Goal: Check status: Check status

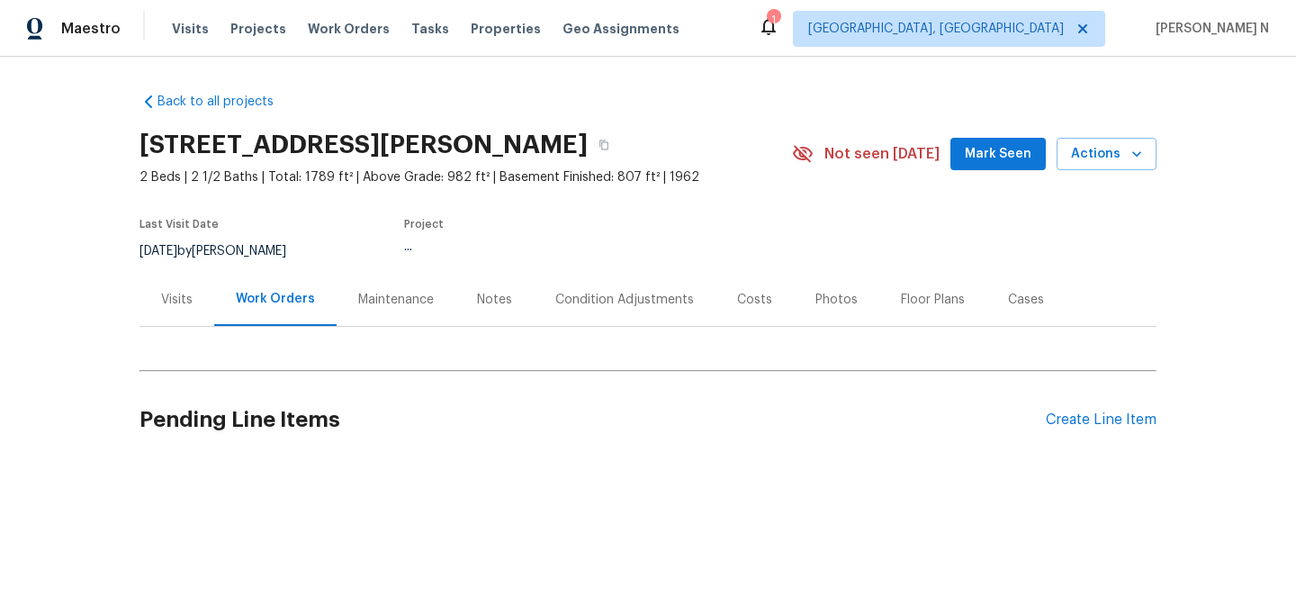
click at [363, 323] on div "Maintenance" at bounding box center [396, 299] width 119 height 53
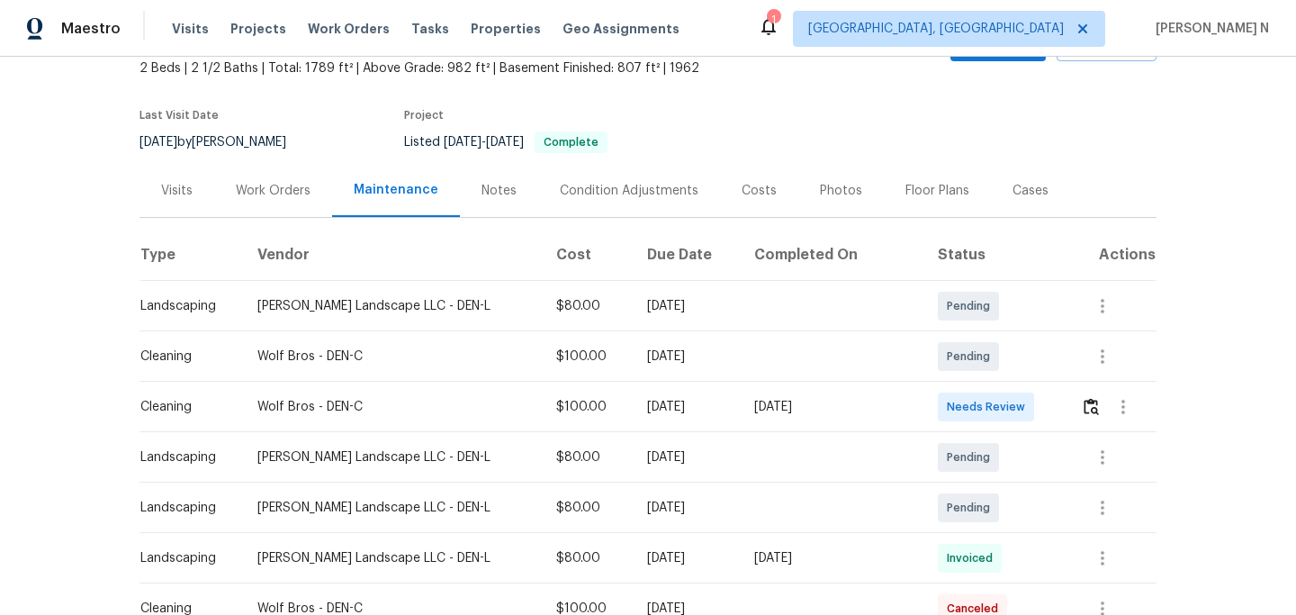
scroll to position [129, 0]
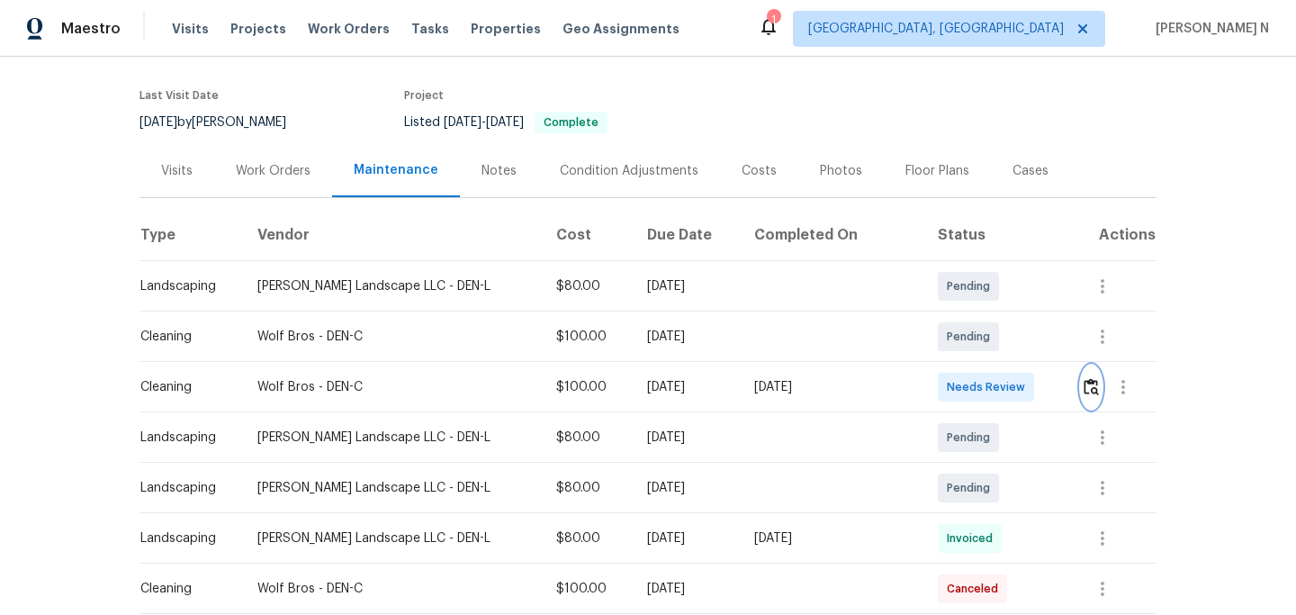
click at [1083, 391] on img "button" at bounding box center [1090, 386] width 15 height 17
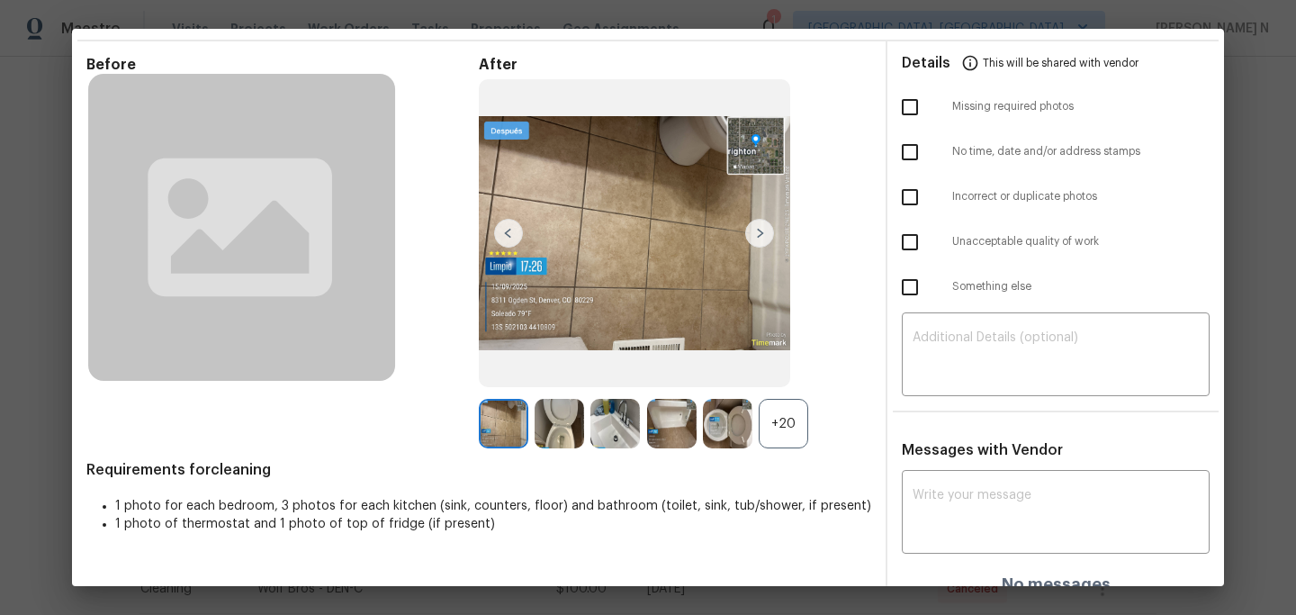
scroll to position [77, 0]
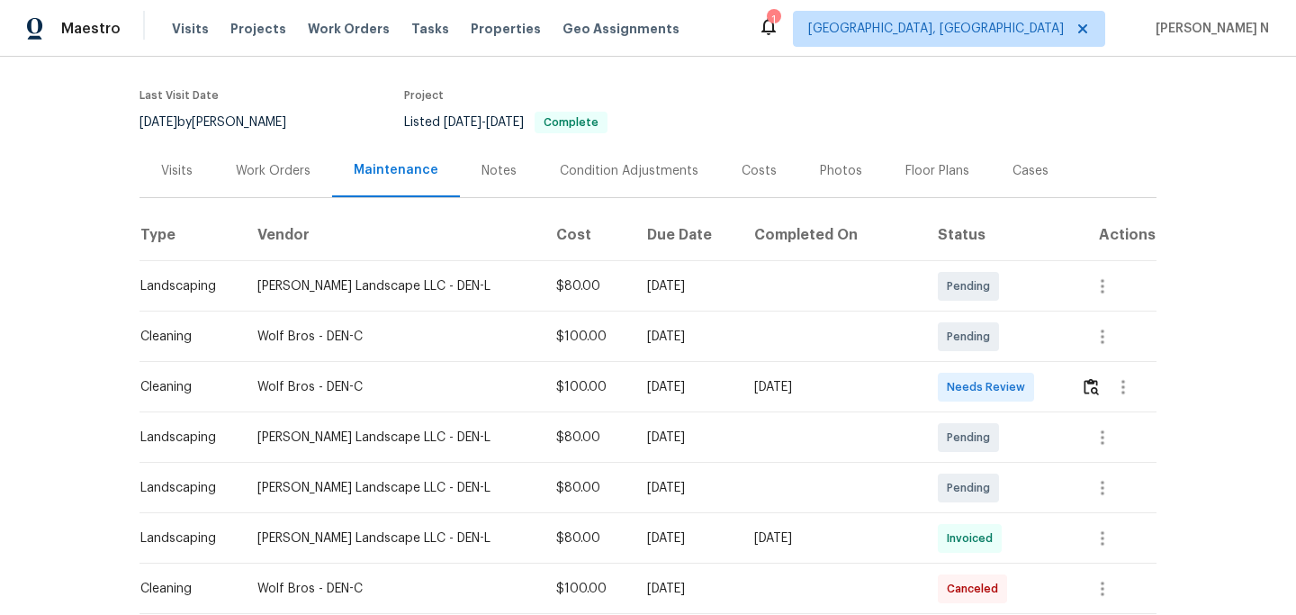
click at [843, 311] on td at bounding box center [832, 336] width 184 height 50
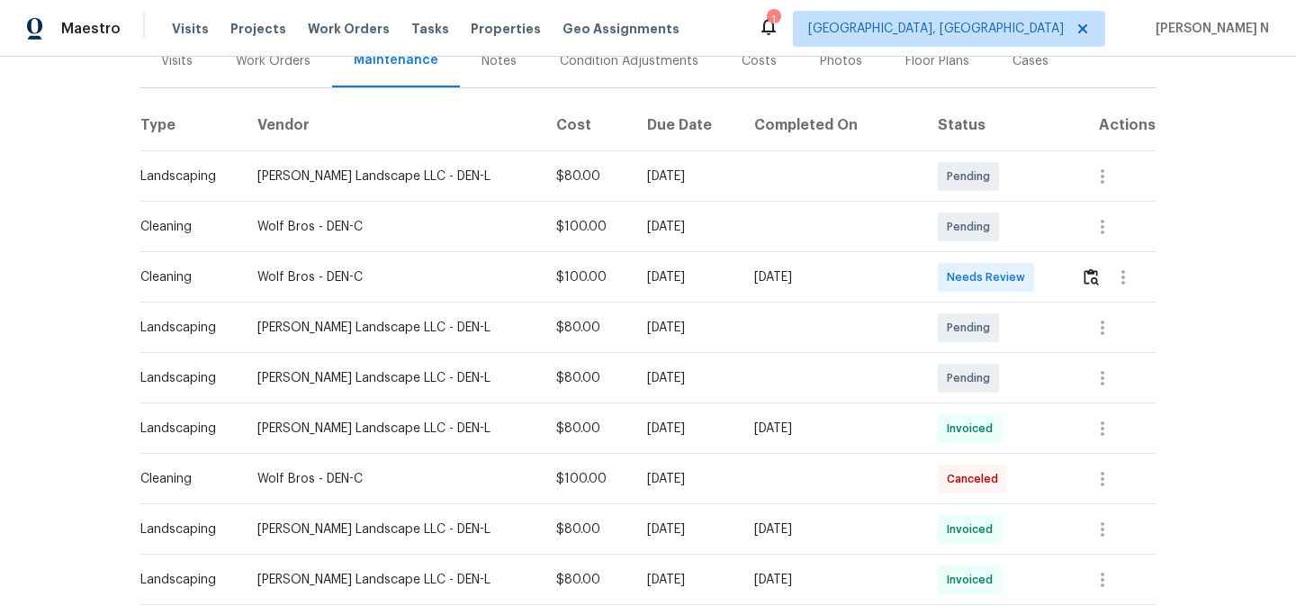
scroll to position [205, 0]
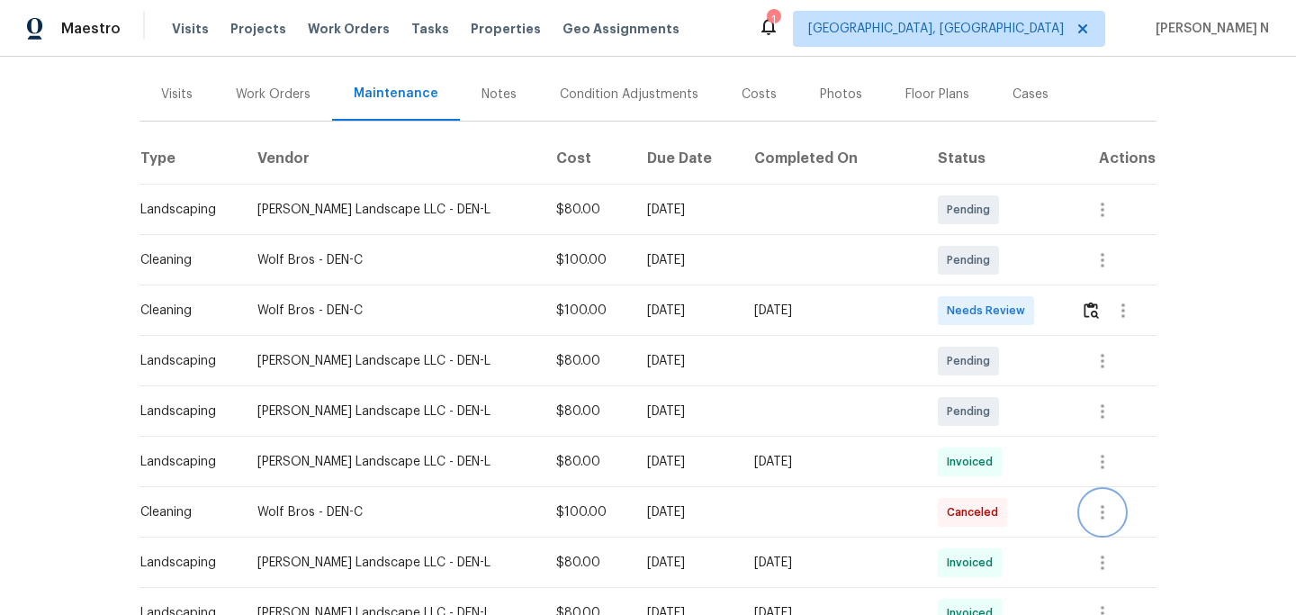
click at [1109, 508] on icon "button" at bounding box center [1103, 512] width 22 height 22
click at [1122, 537] on li "View details" at bounding box center [1141, 541] width 126 height 30
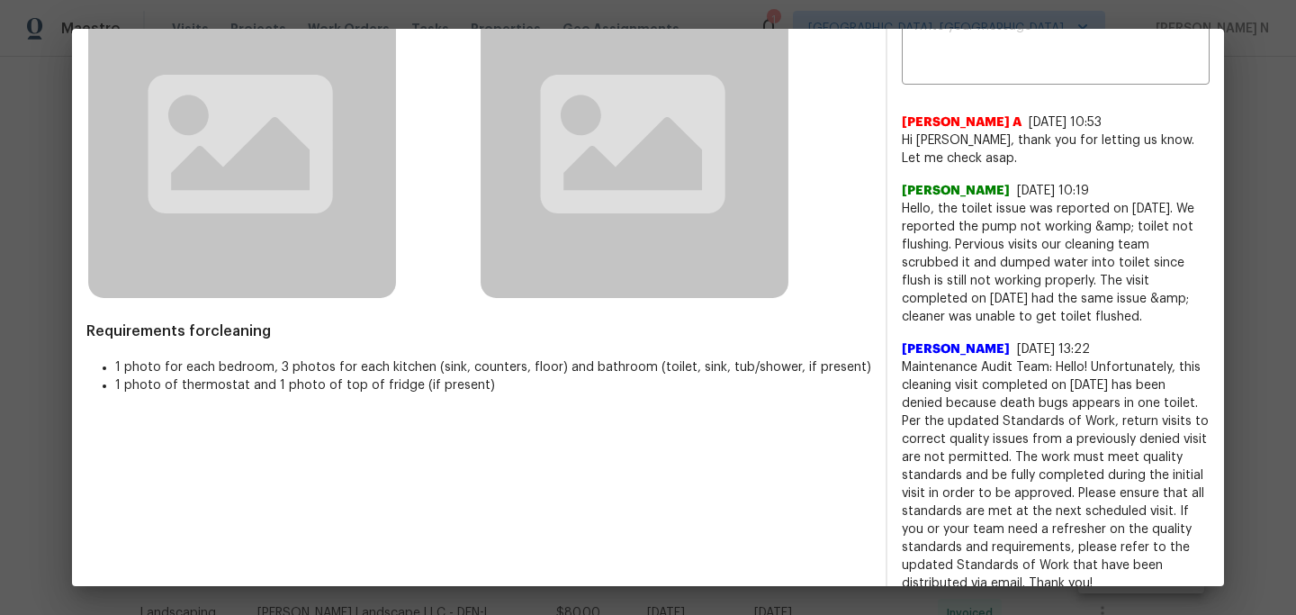
scroll to position [126, 0]
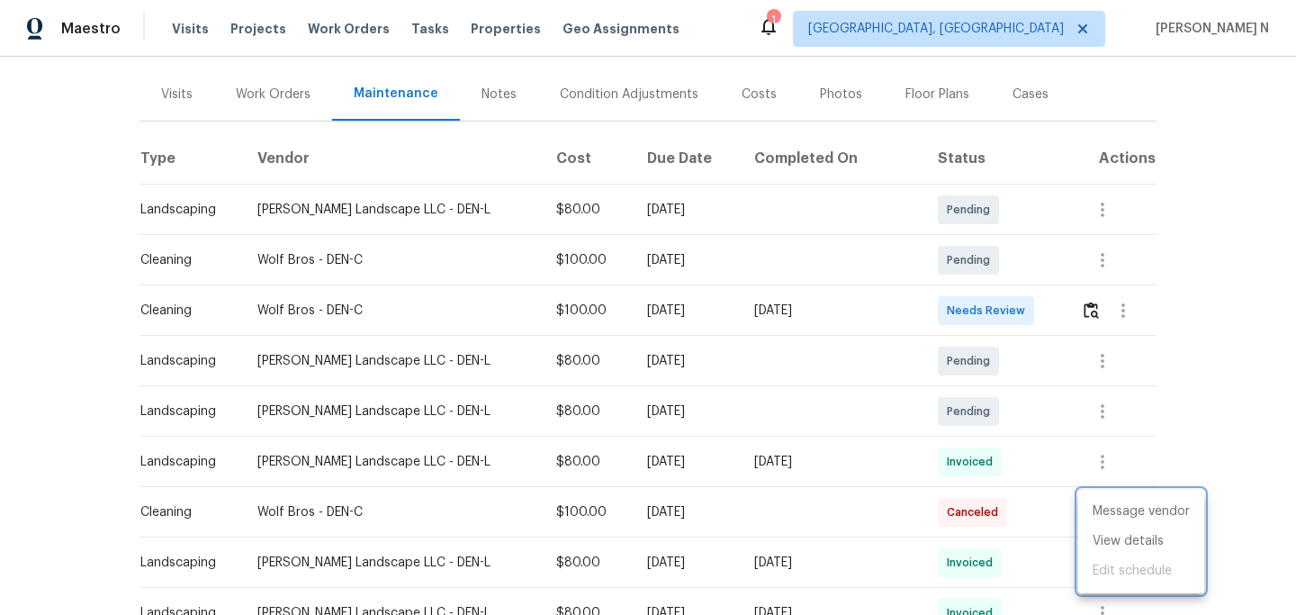
click at [860, 361] on div at bounding box center [648, 307] width 1296 height 615
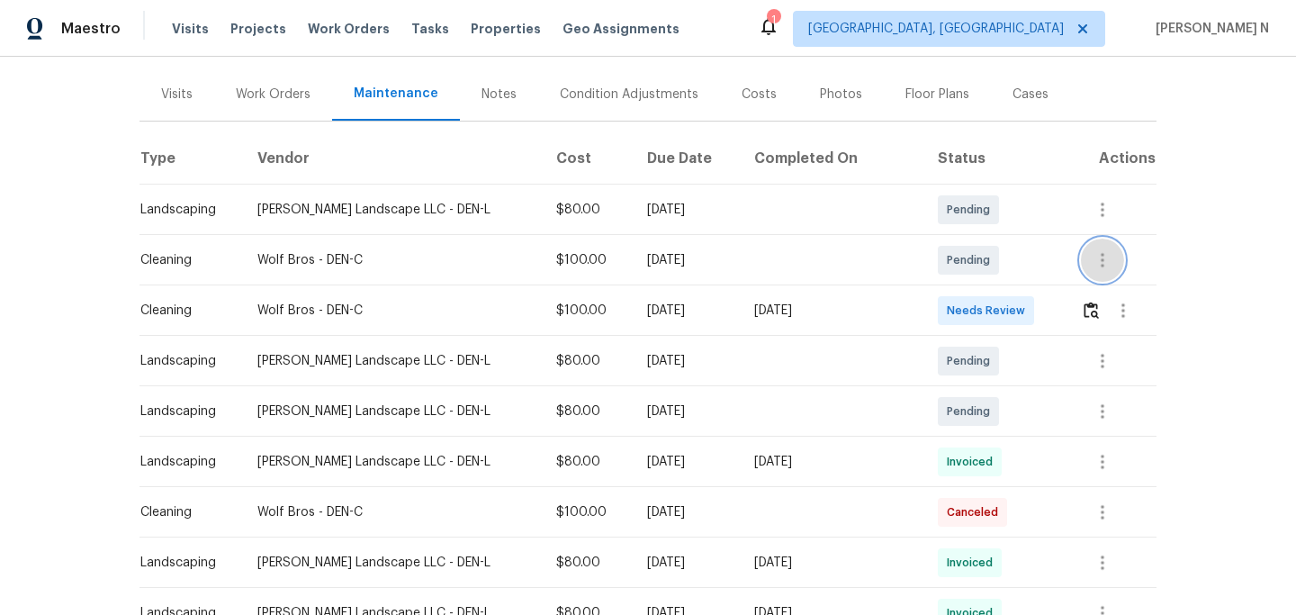
click at [1096, 264] on icon "button" at bounding box center [1103, 260] width 22 height 22
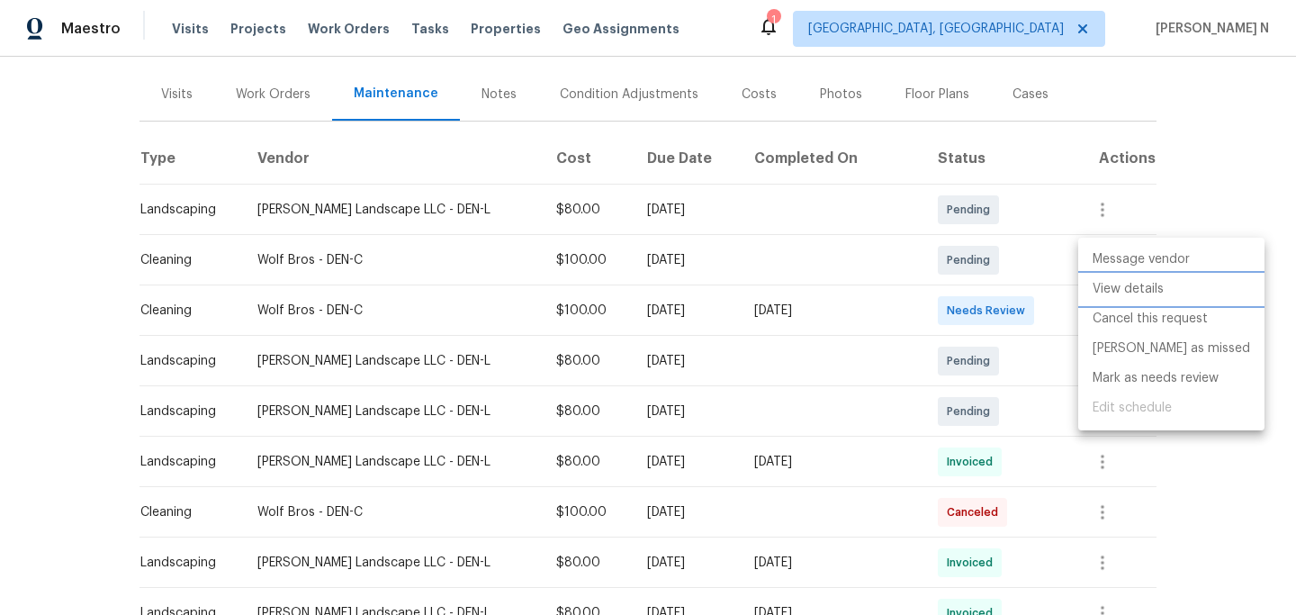
click at [1110, 296] on li "View details" at bounding box center [1171, 289] width 186 height 30
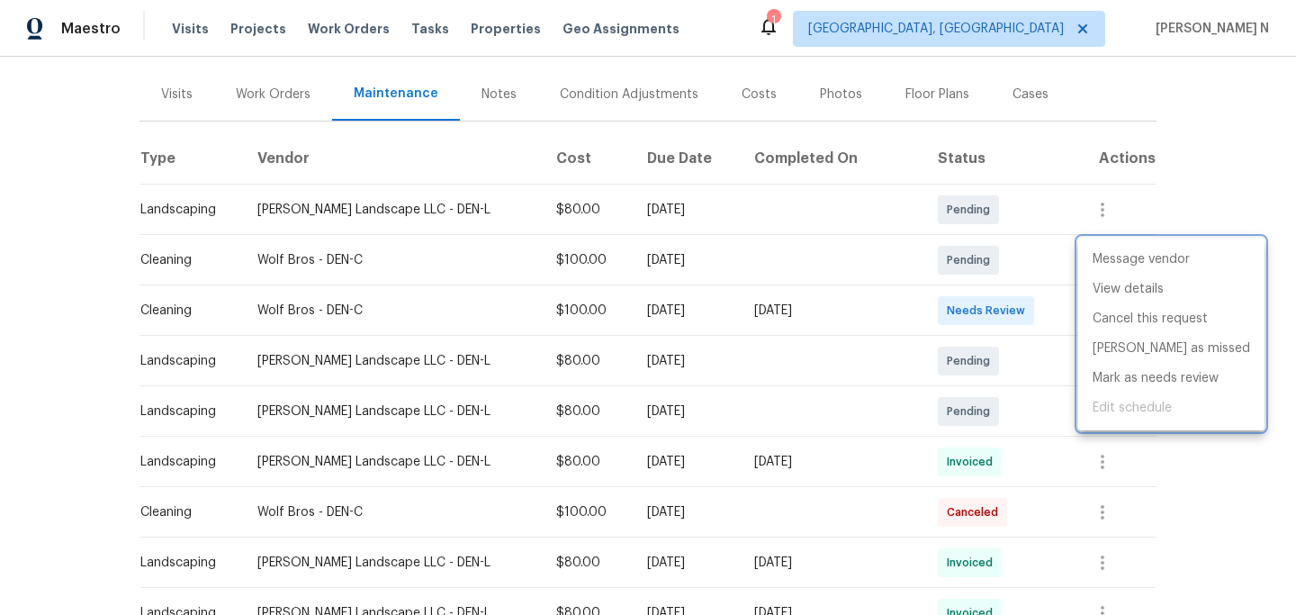
click at [1028, 310] on div at bounding box center [648, 307] width 1296 height 615
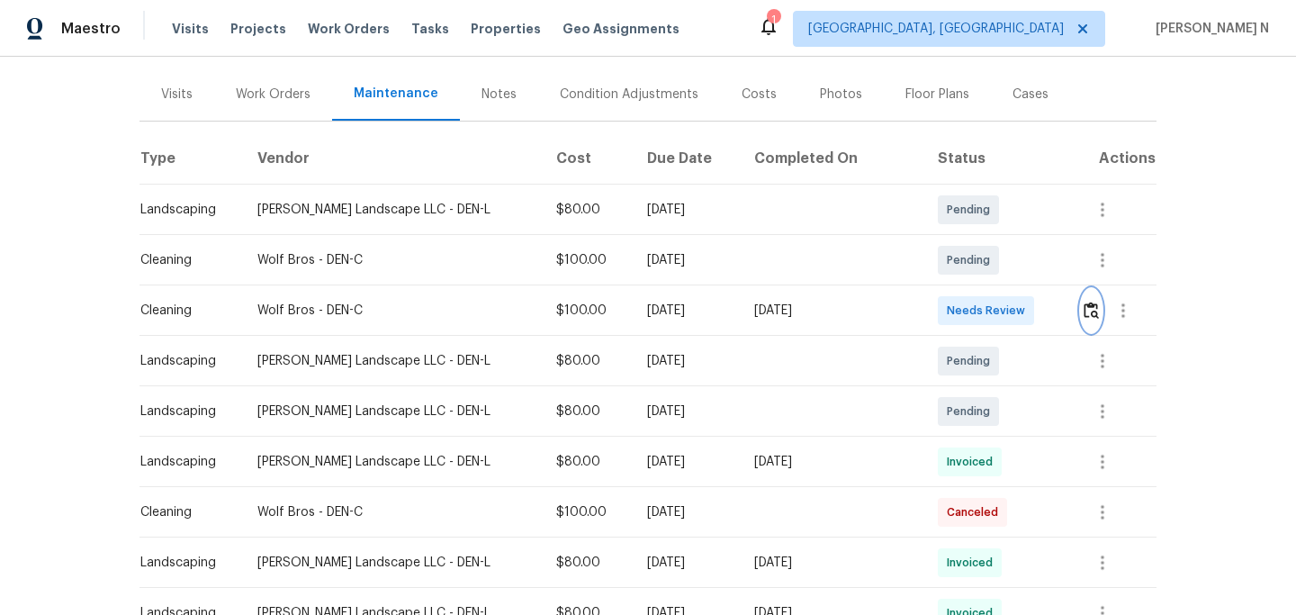
click at [1091, 306] on img "button" at bounding box center [1090, 309] width 15 height 17
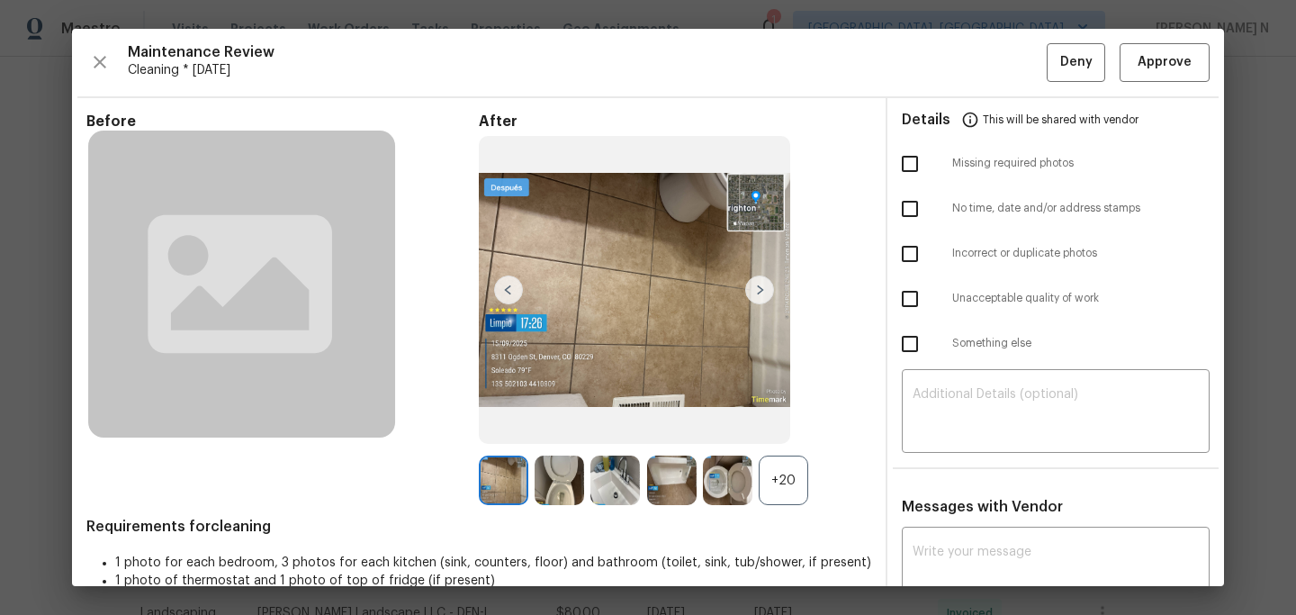
scroll to position [77, 0]
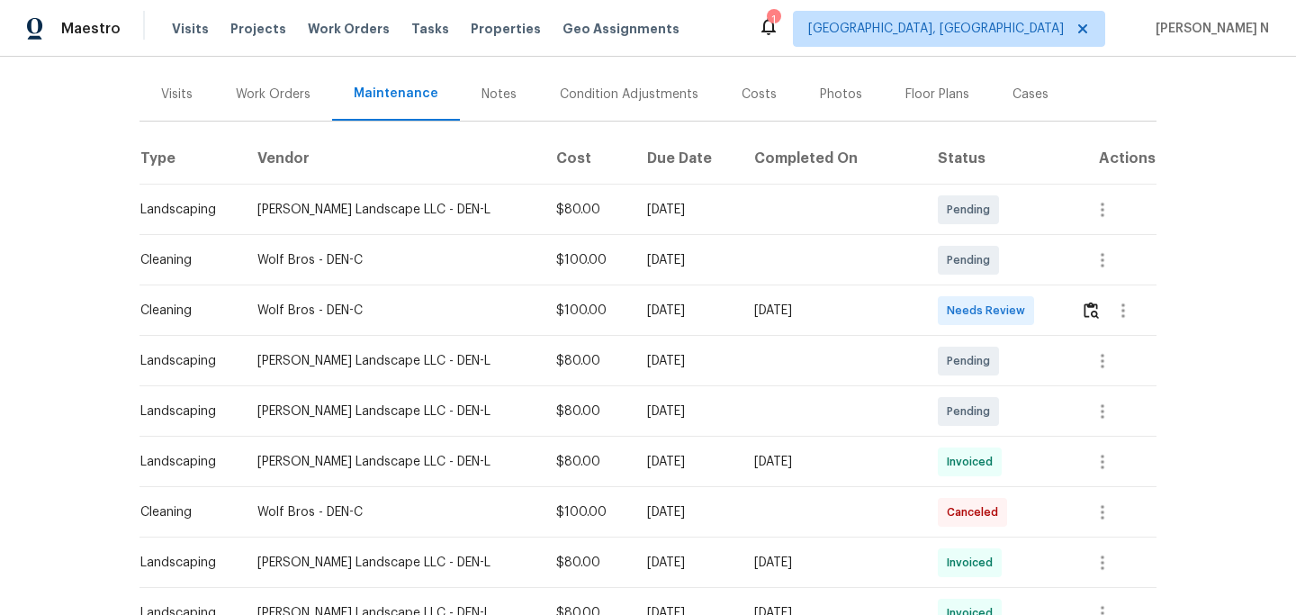
click at [845, 392] on td at bounding box center [832, 411] width 184 height 50
click at [1101, 507] on icon "button" at bounding box center [1103, 512] width 4 height 14
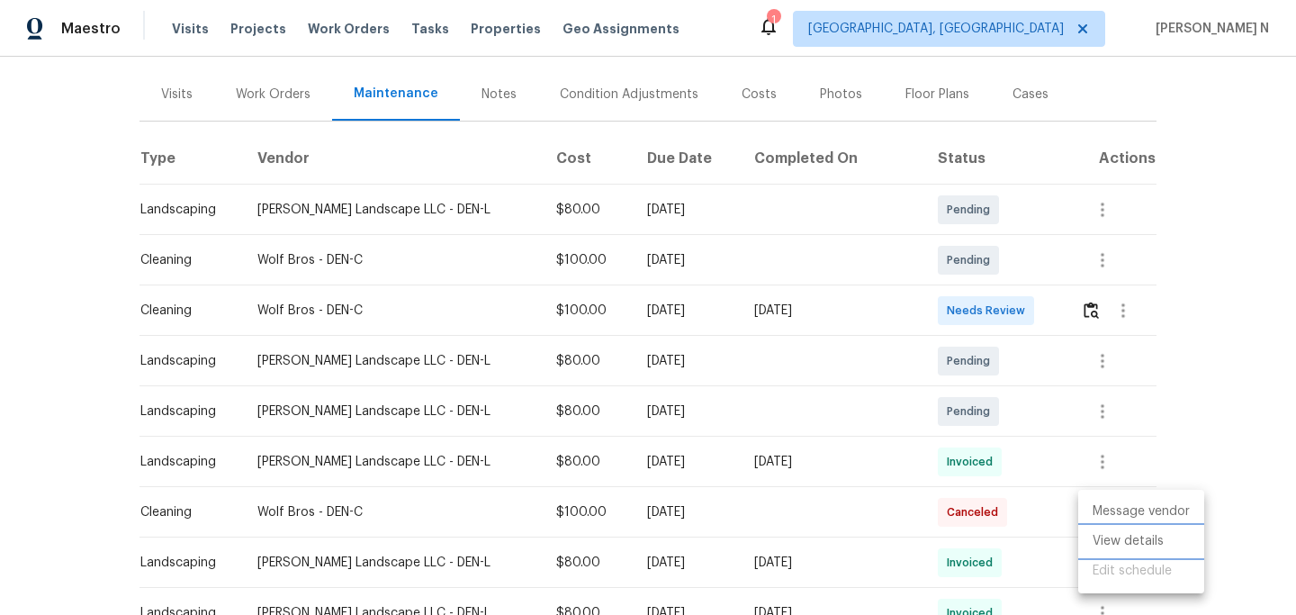
click at [1110, 530] on li "View details" at bounding box center [1141, 541] width 126 height 30
click at [1048, 456] on div at bounding box center [648, 307] width 1296 height 615
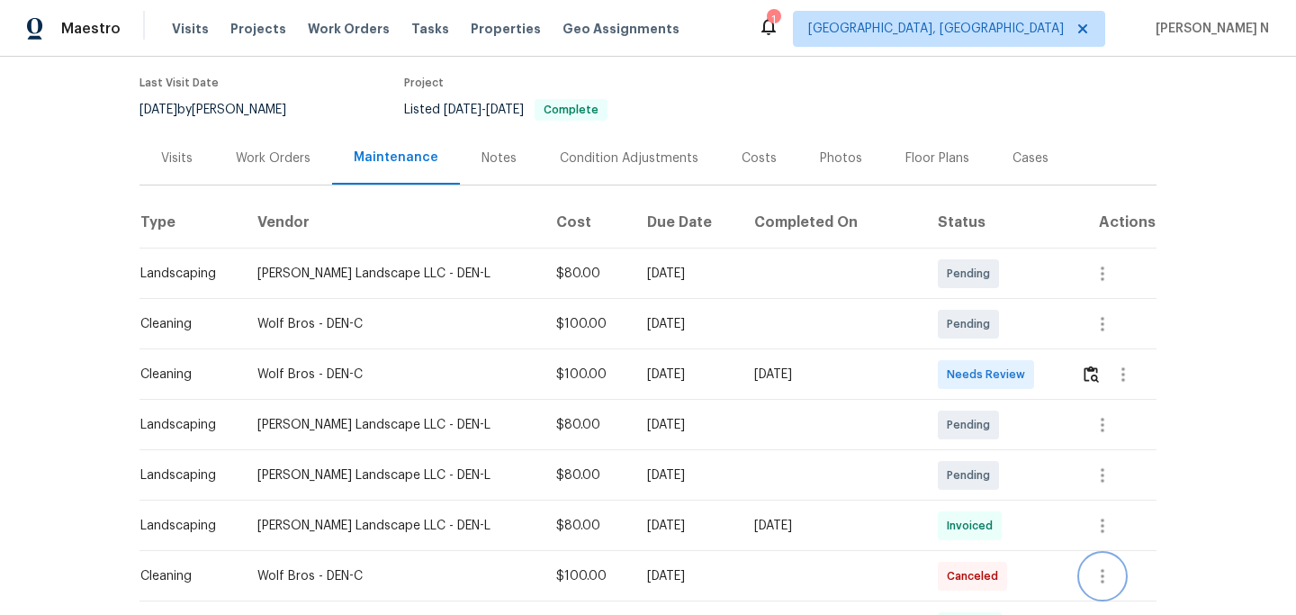
scroll to position [180, 0]
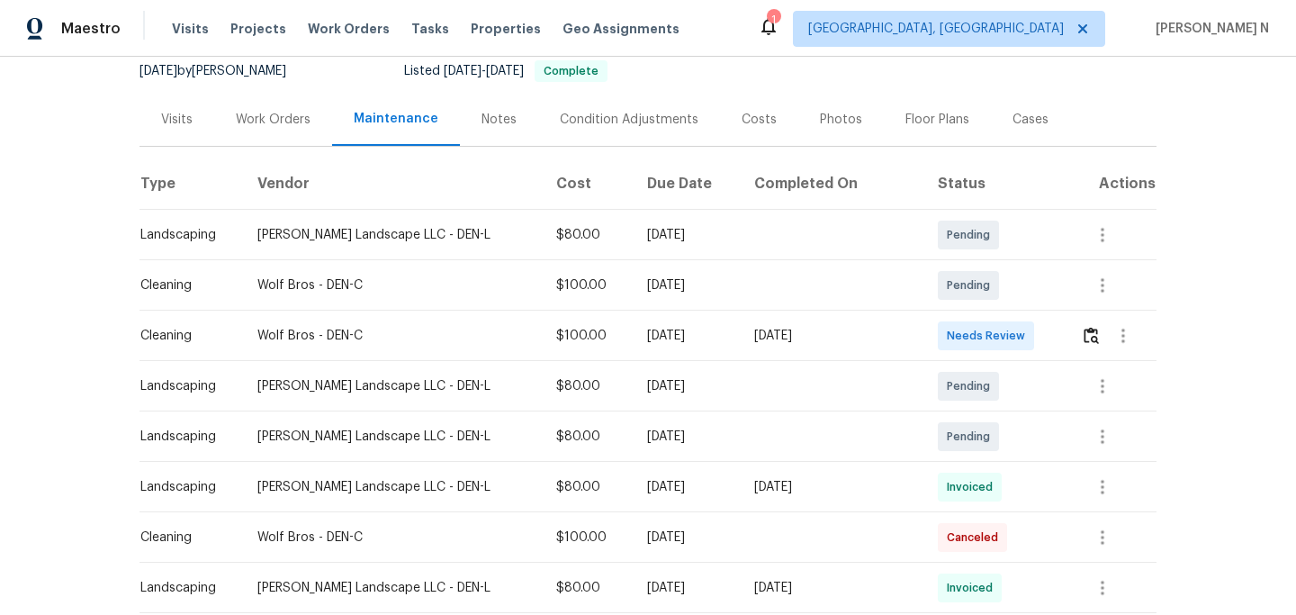
click at [653, 484] on div "[DATE]" at bounding box center [686, 487] width 78 height 18
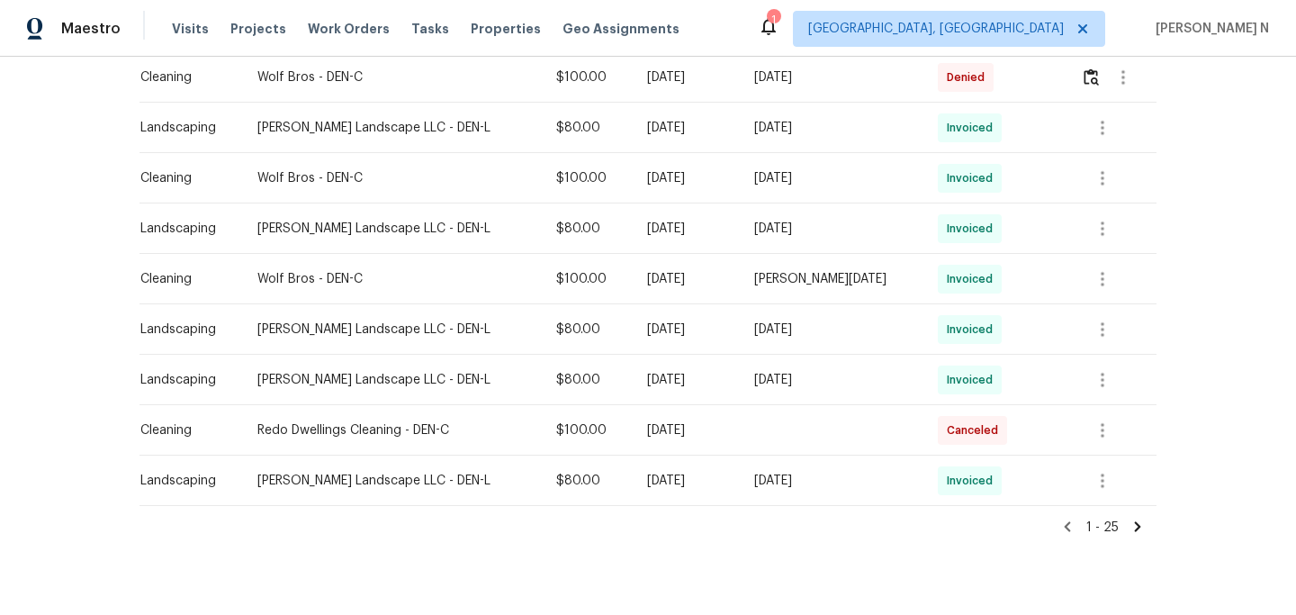
scroll to position [1173, 0]
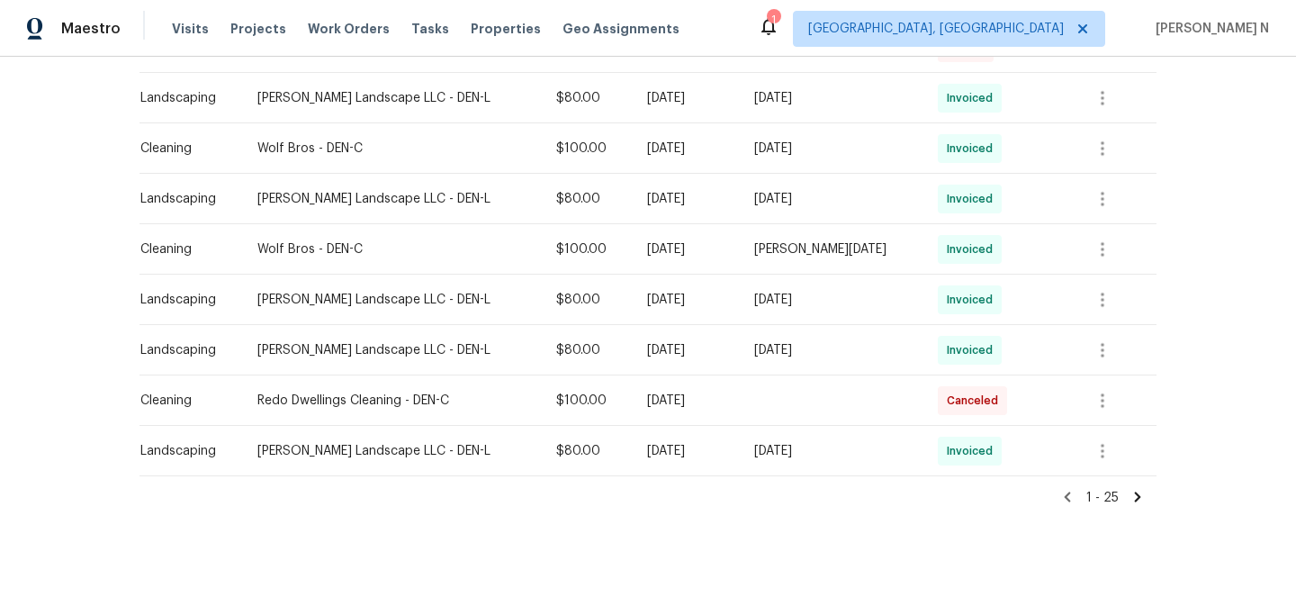
click at [1137, 499] on icon at bounding box center [1138, 496] width 6 height 10
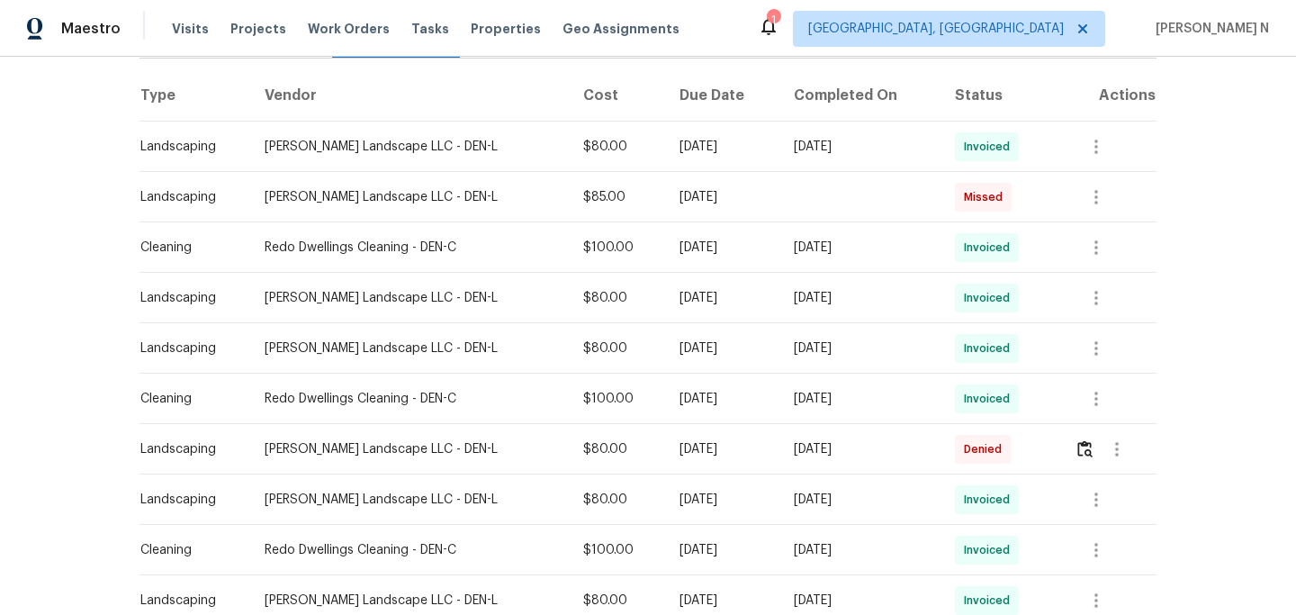
scroll to position [265, 0]
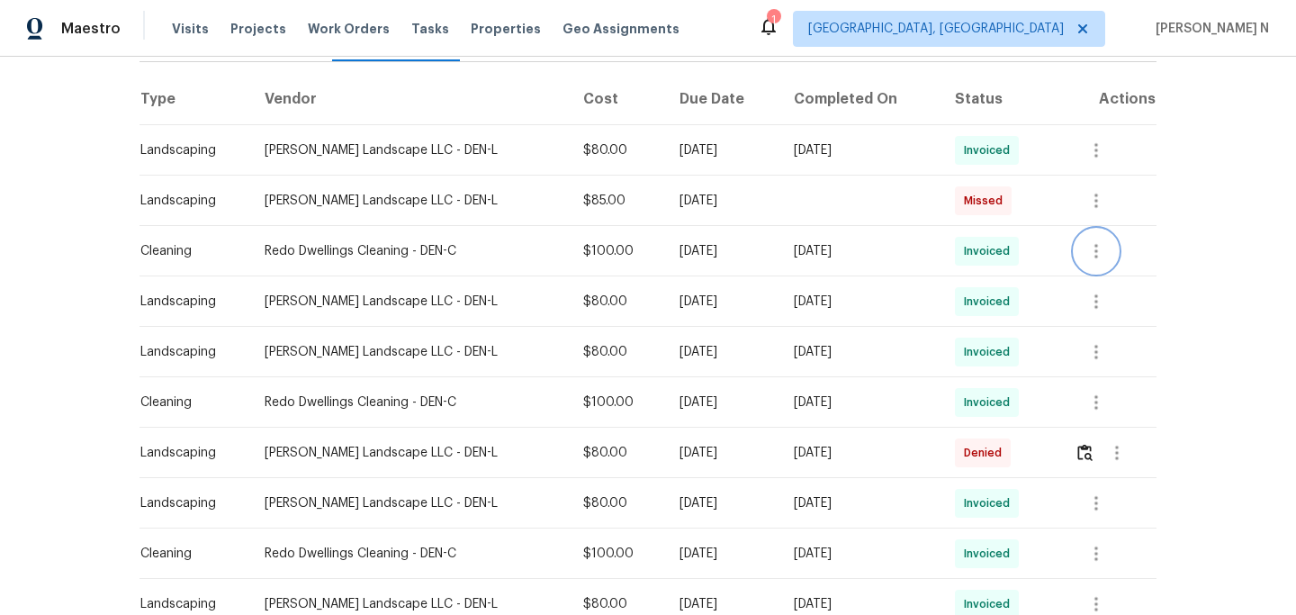
click at [1092, 256] on icon "button" at bounding box center [1096, 251] width 22 height 22
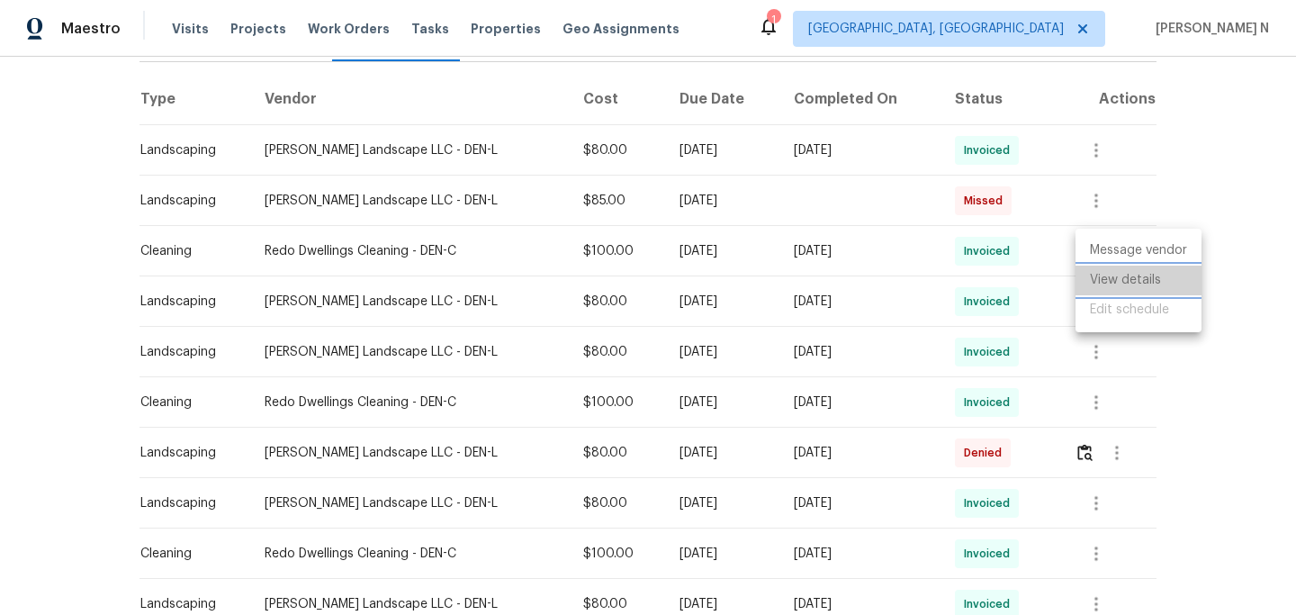
click at [1098, 272] on li "View details" at bounding box center [1138, 280] width 126 height 30
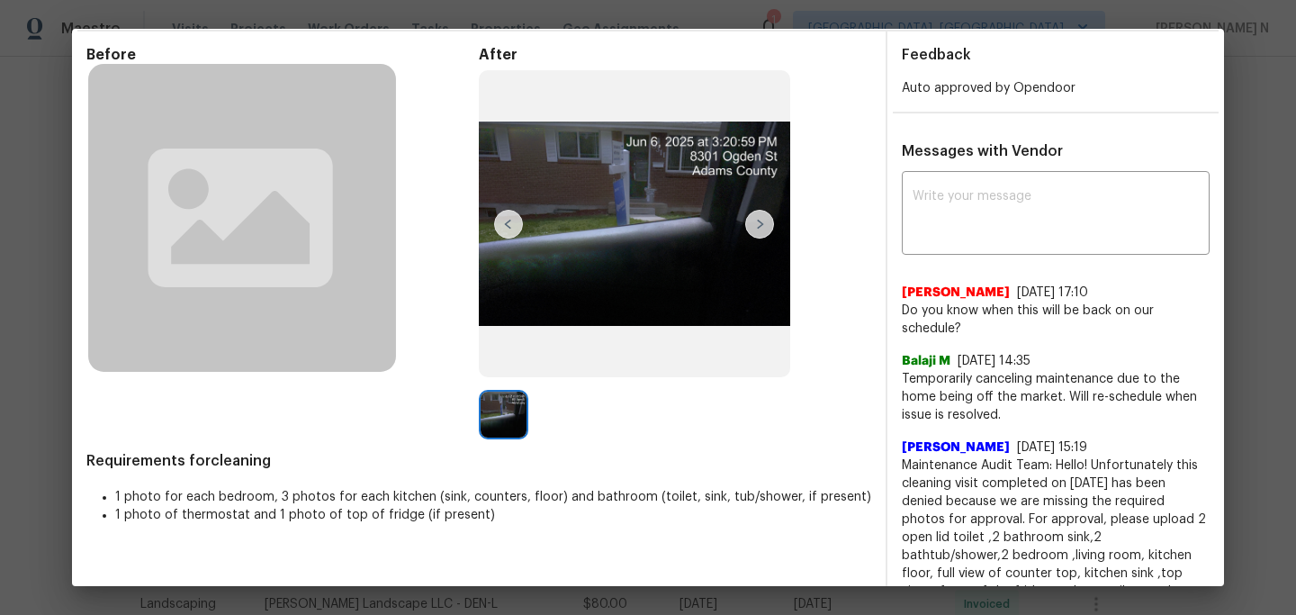
scroll to position [85, 0]
